Goal: Information Seeking & Learning: Learn about a topic

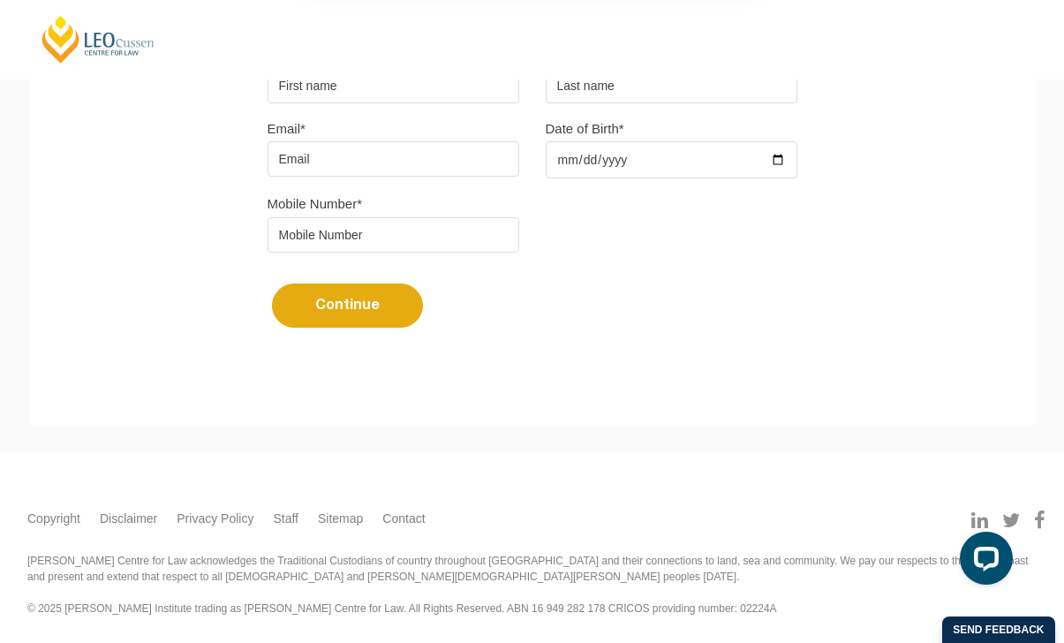
click at [598, 108] on button "Cancel" at bounding box center [594, 114] width 93 height 44
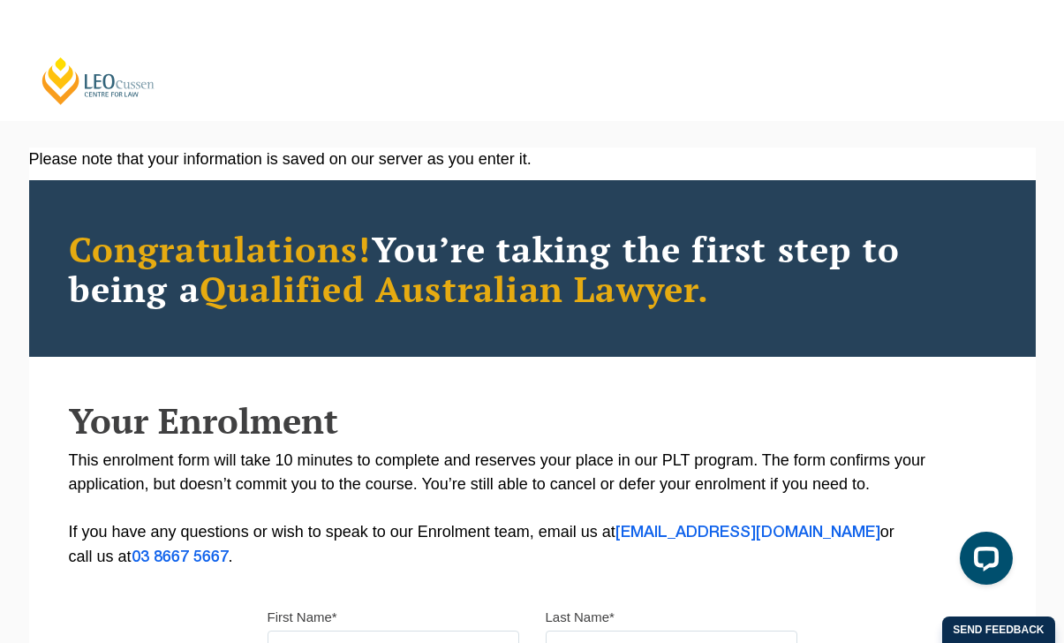
click at [108, 67] on link "[PERSON_NAME] Centre for Law" at bounding box center [98, 81] width 117 height 50
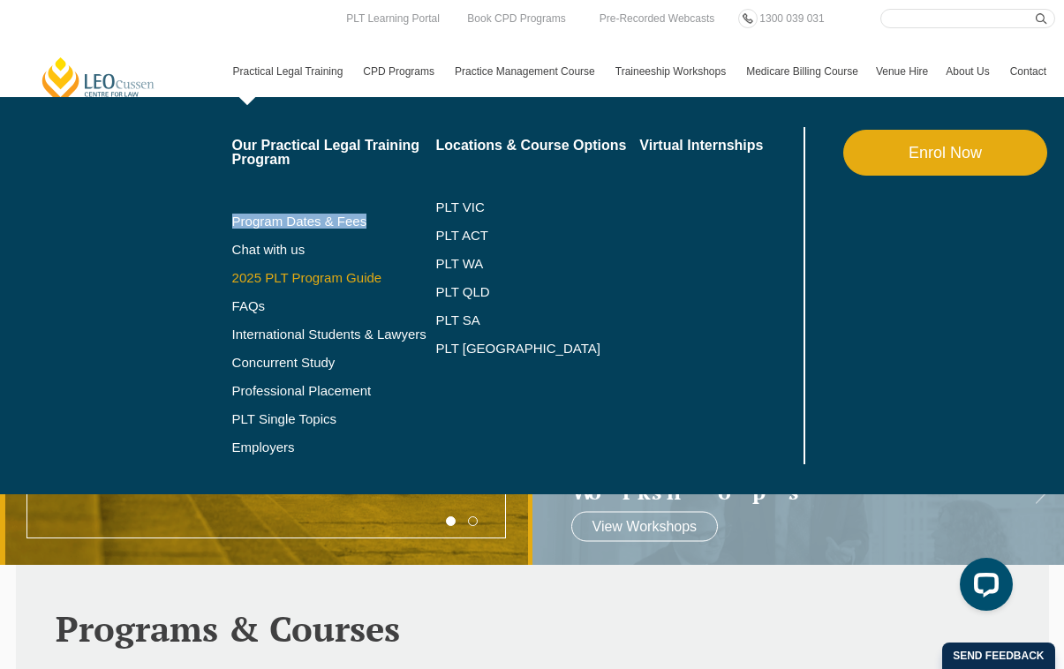
click at [311, 281] on link "2025 PLT Program Guide" at bounding box center [312, 278] width 160 height 14
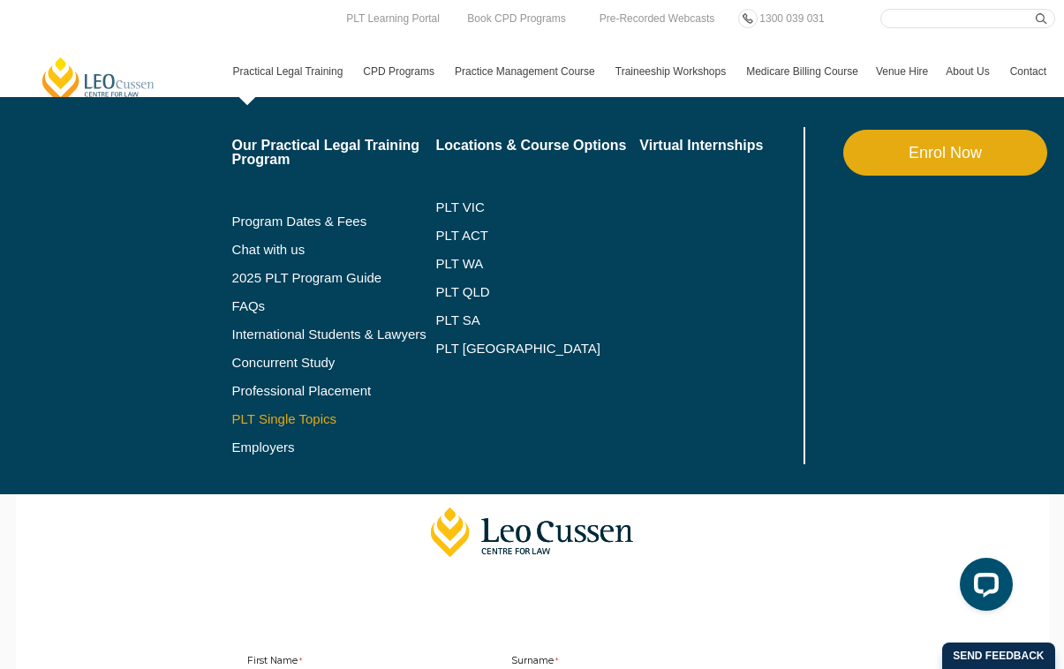
click at [268, 421] on link "PLT Single Topics" at bounding box center [334, 419] width 204 height 14
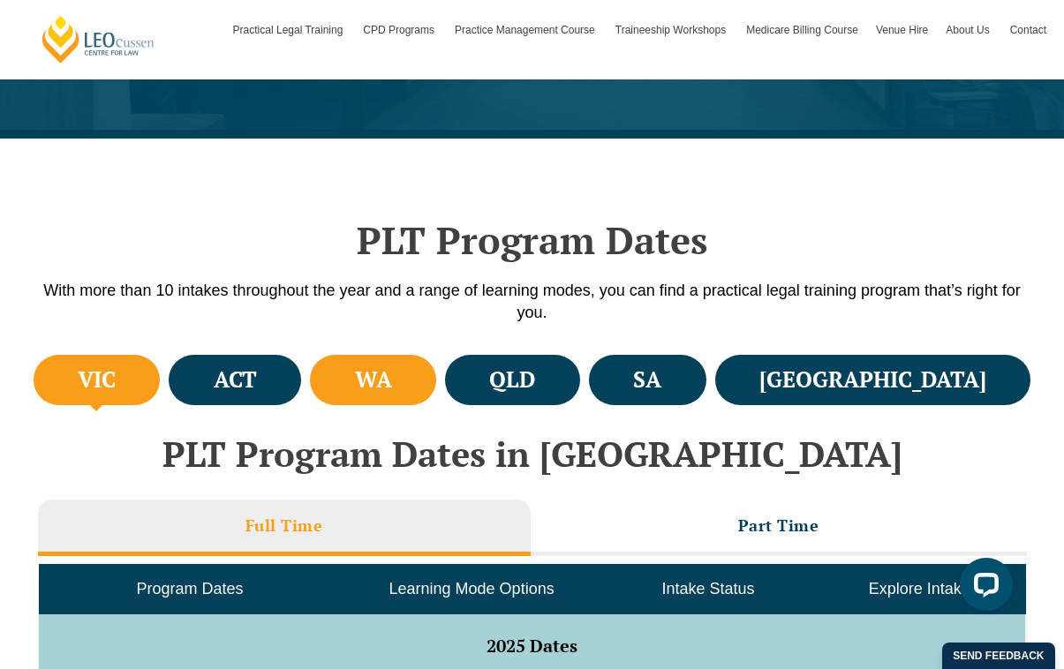
click at [392, 375] on h4 "WA" at bounding box center [373, 380] width 37 height 29
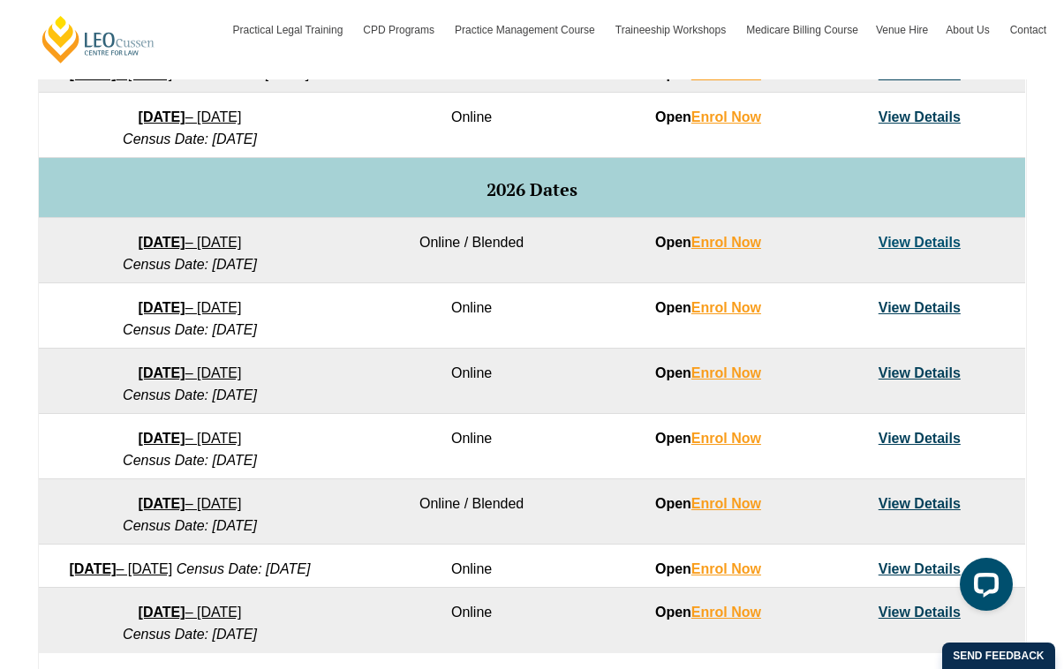
scroll to position [1035, 0]
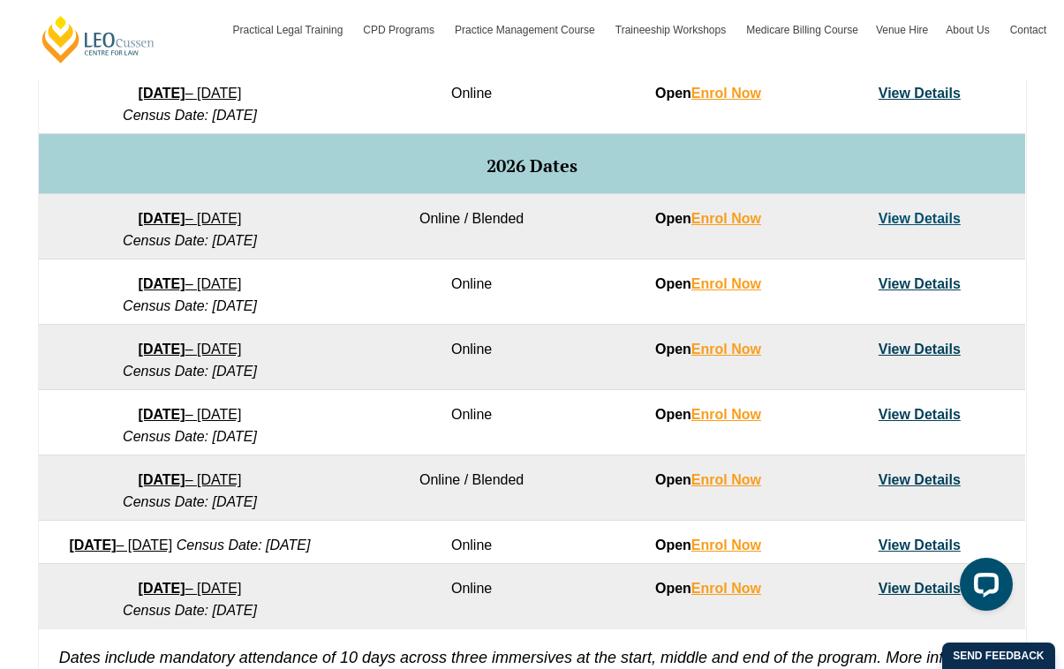
click at [904, 226] on link "View Details" at bounding box center [920, 218] width 82 height 15
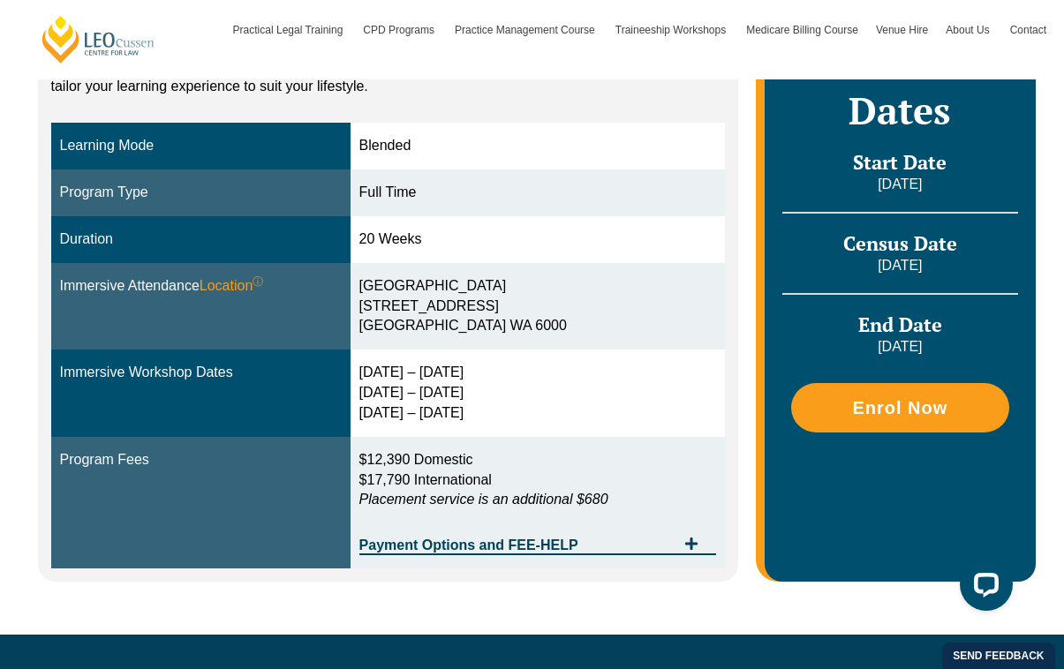
scroll to position [423, 0]
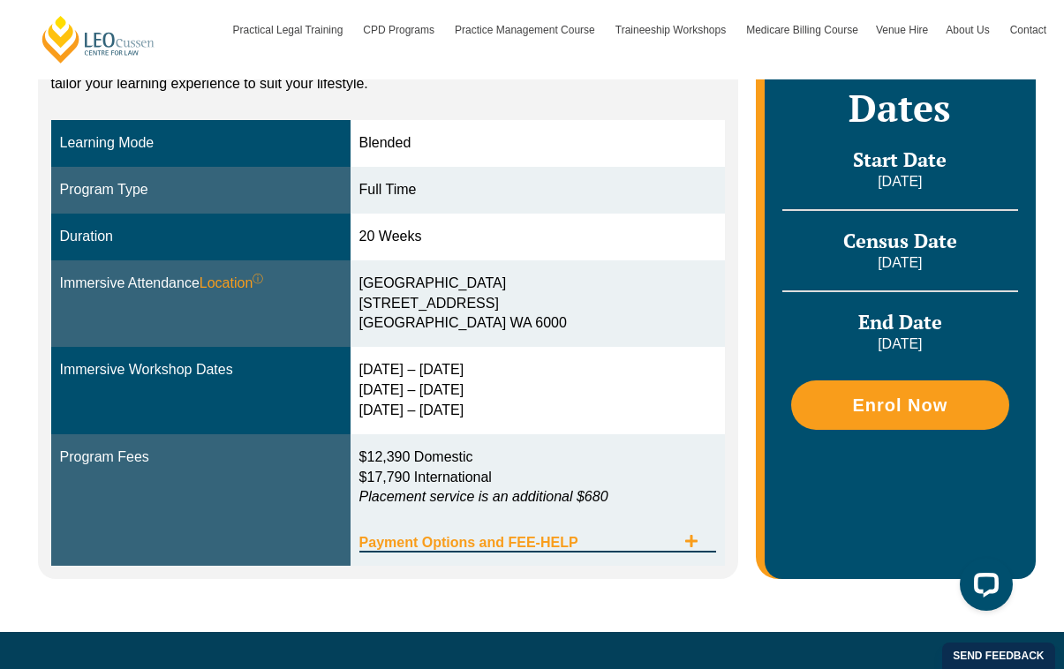
click at [688, 534] on icon "Tabs. Open items with Enter or Space, close with Escape and navigate using the …" at bounding box center [691, 541] width 14 height 14
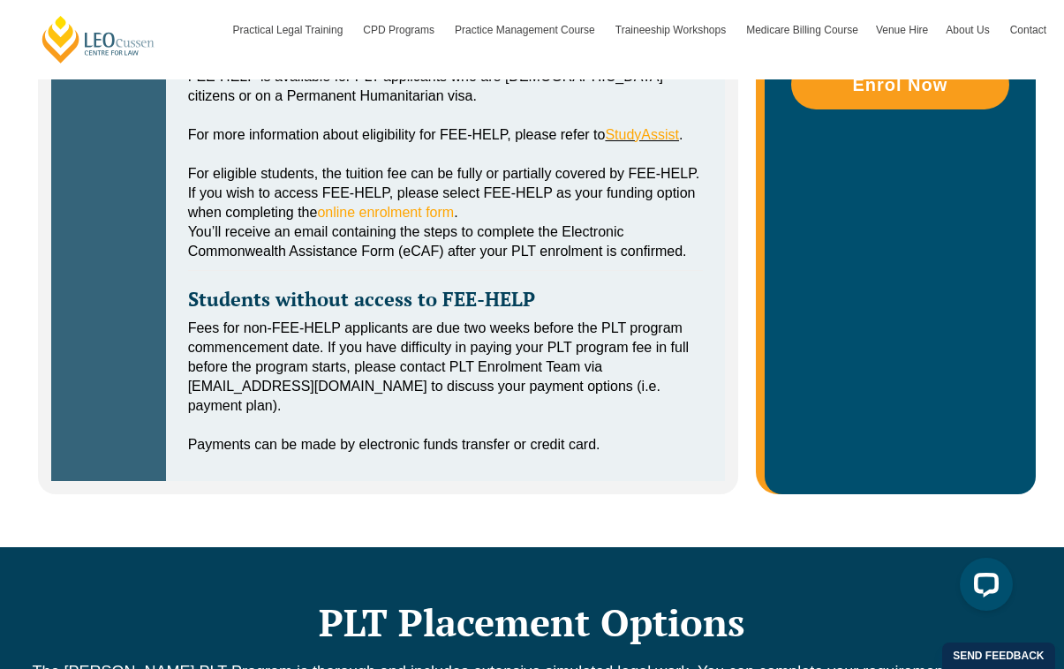
scroll to position [995, 0]
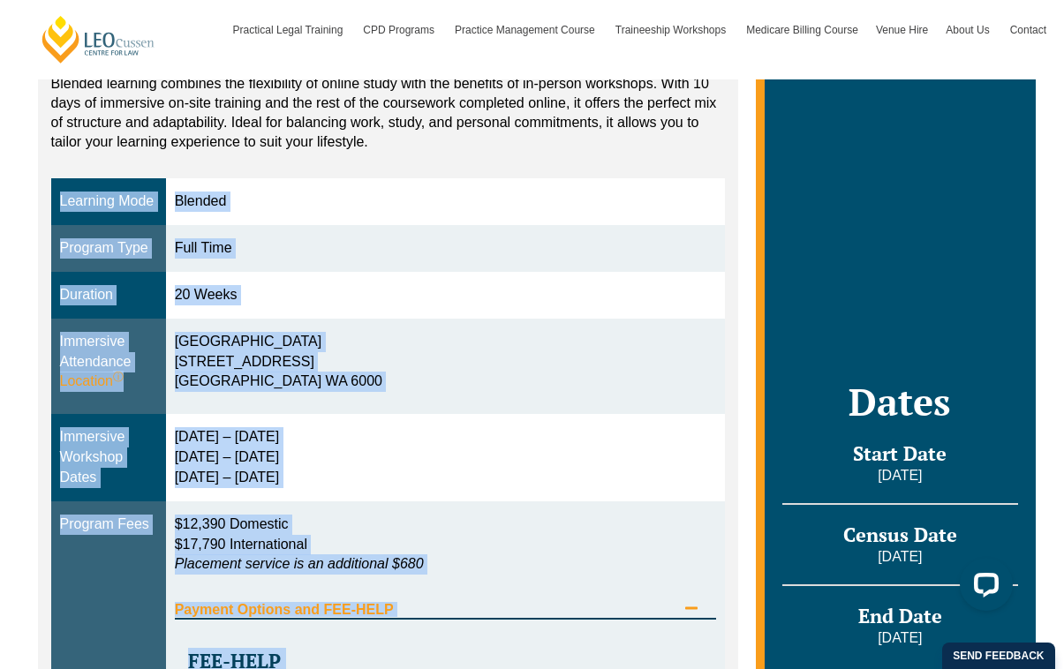
scroll to position [364, 0]
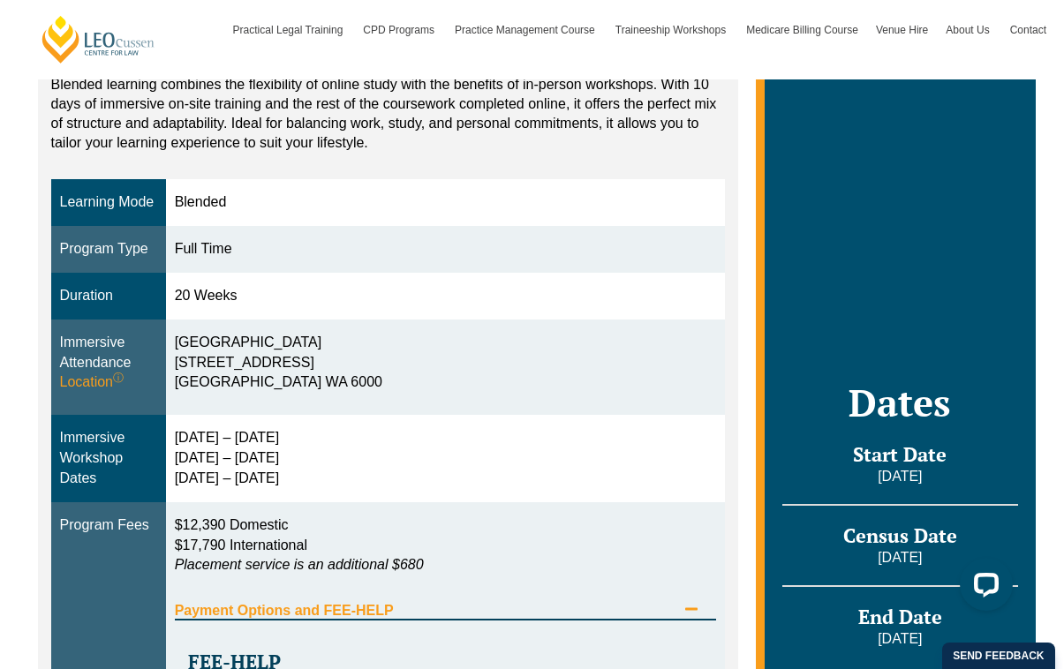
click at [716, 143] on p "Blended learning combines the flexibility of online study with the benefits of …" at bounding box center [388, 114] width 675 height 78
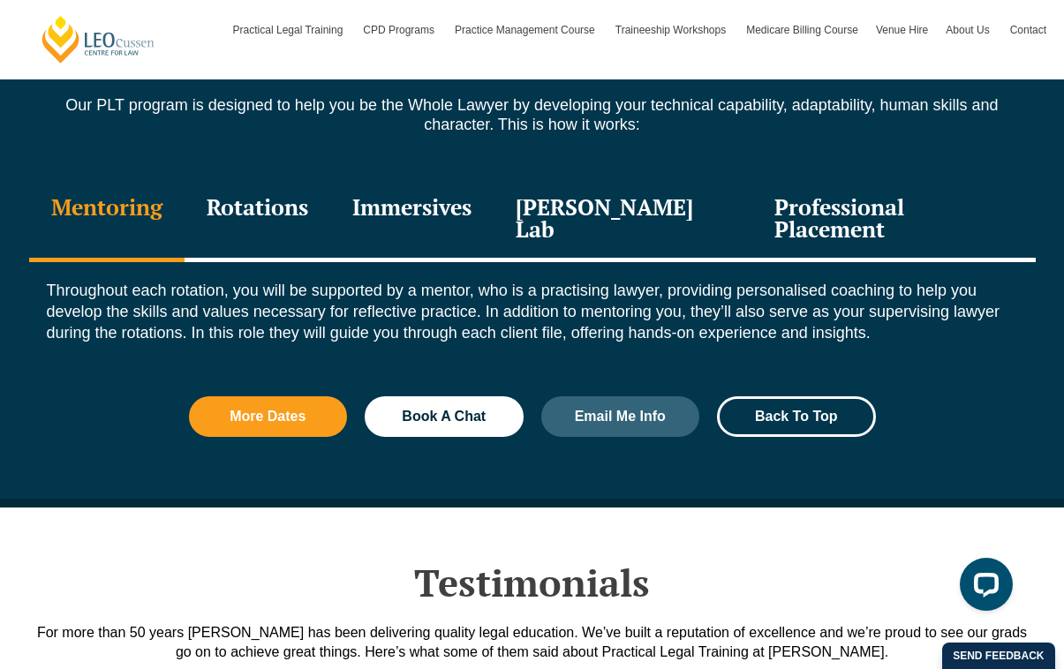
scroll to position [2457, 0]
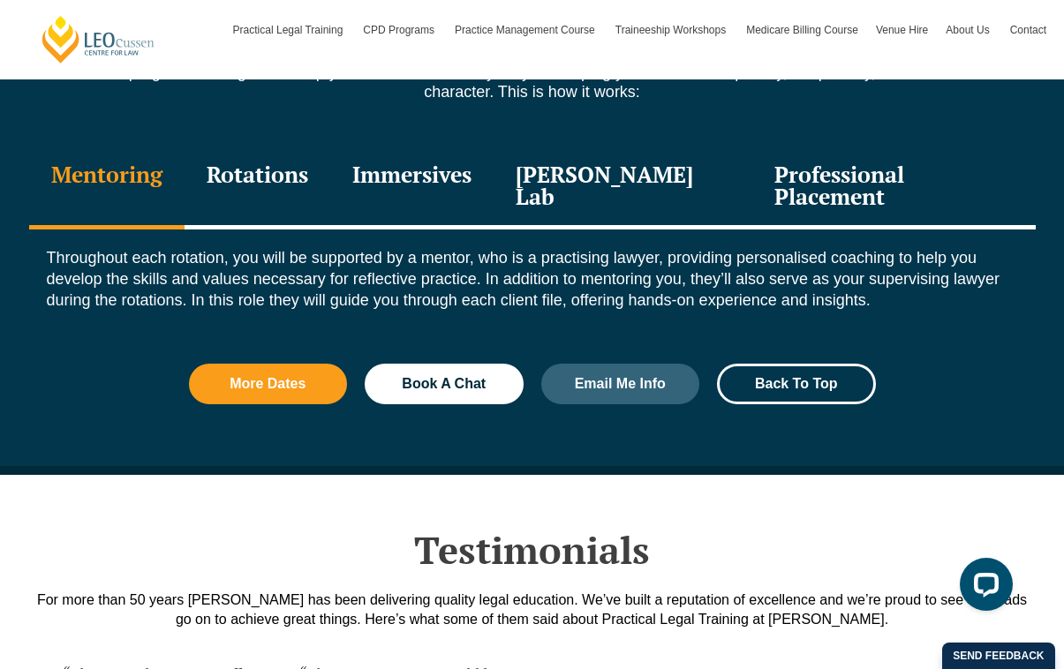
click at [633, 192] on div "Leo Justice Lab" at bounding box center [624, 188] width 260 height 84
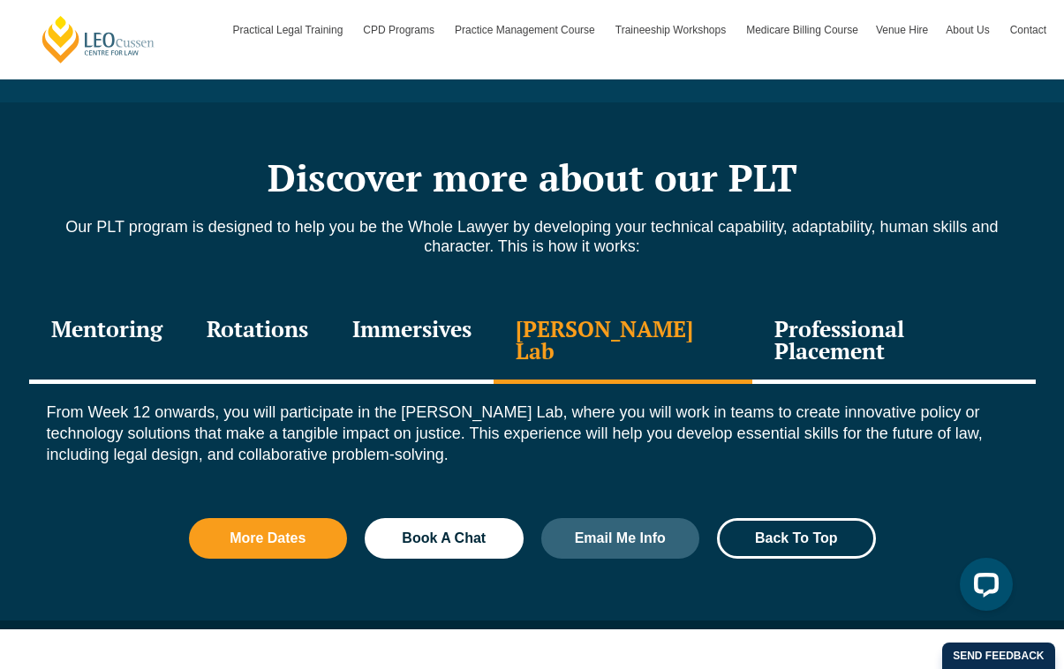
scroll to position [2300, 0]
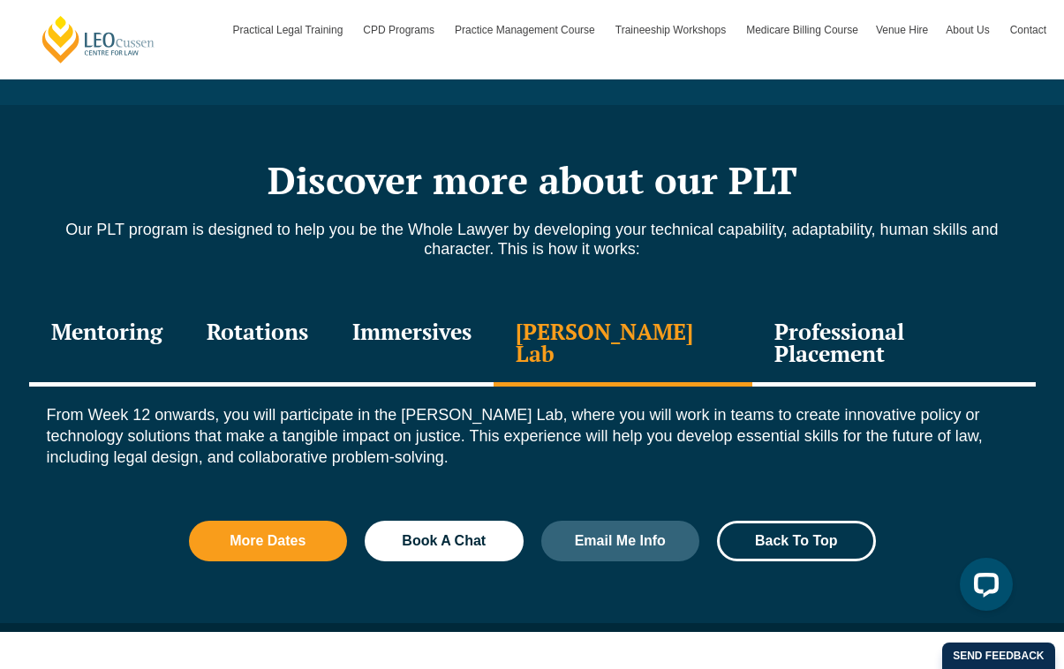
click at [449, 345] on div "Immersives" at bounding box center [411, 345] width 163 height 84
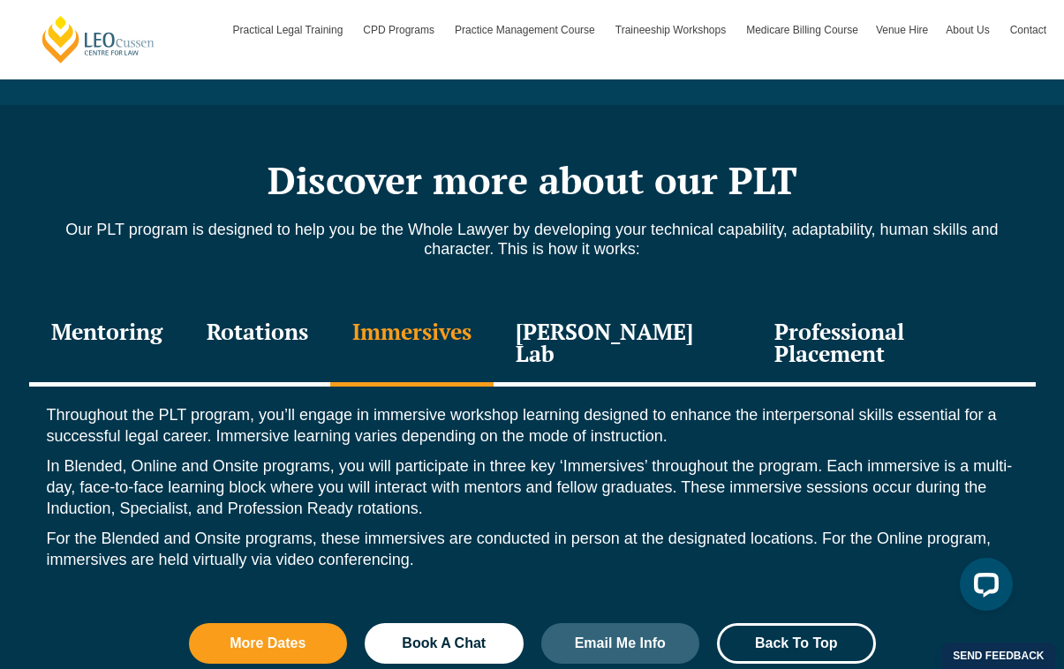
click at [304, 340] on div "Rotations" at bounding box center [258, 345] width 146 height 84
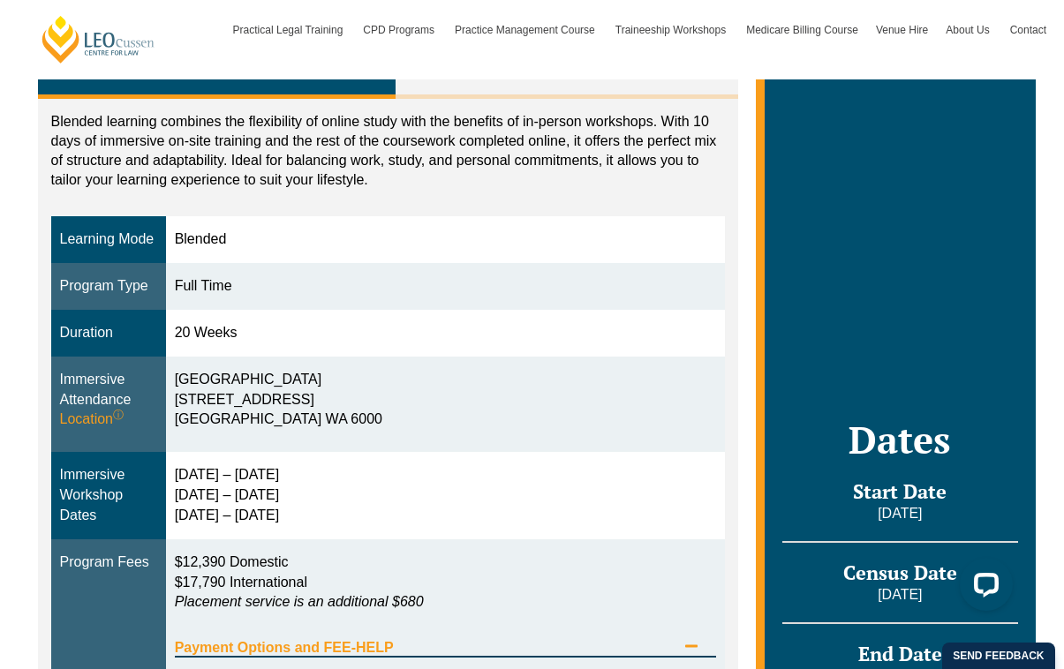
scroll to position [409, 0]
